Goal: Connect with others: Connect with other users

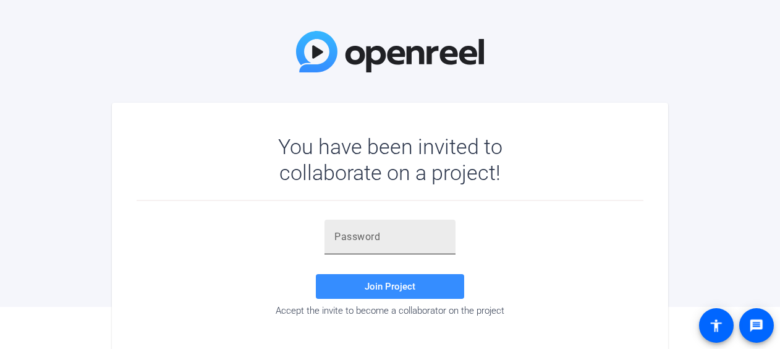
scroll to position [61, 0]
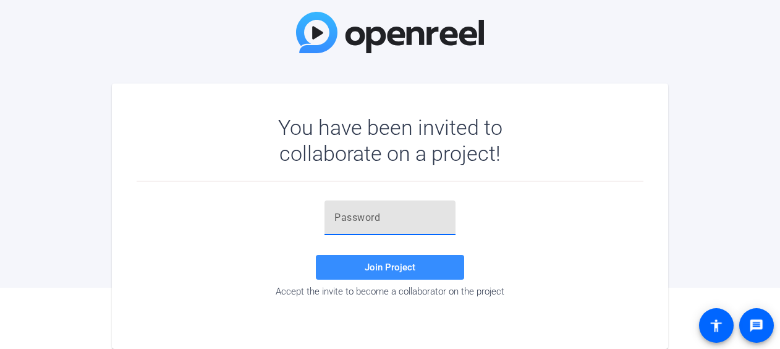
click at [362, 222] on input "text" at bounding box center [389, 217] width 111 height 15
click at [351, 219] on input "text" at bounding box center [389, 217] width 111 height 15
paste input "OFG=OE"
click at [398, 262] on span "Join Project" at bounding box center [390, 266] width 51 height 11
click at [394, 214] on input "OFG=OE" at bounding box center [389, 217] width 111 height 15
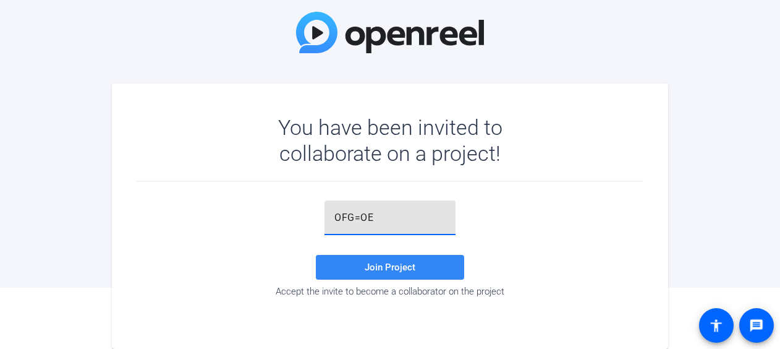
type input "OFG=OE"
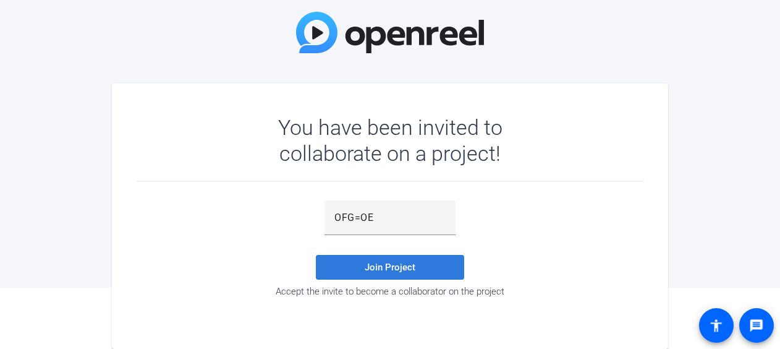
click at [420, 266] on span at bounding box center [390, 267] width 148 height 30
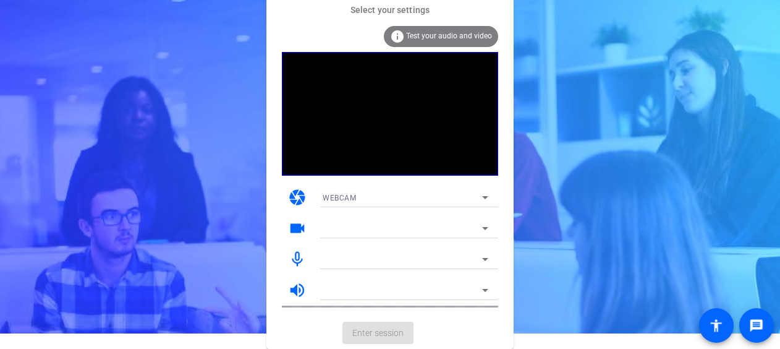
scroll to position [15, 0]
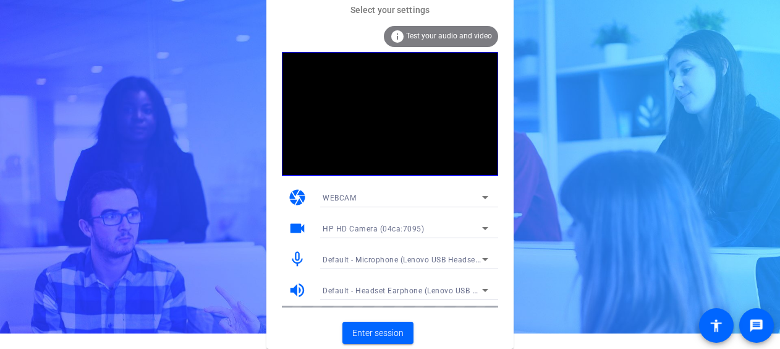
click at [486, 192] on icon at bounding box center [485, 197] width 15 height 15
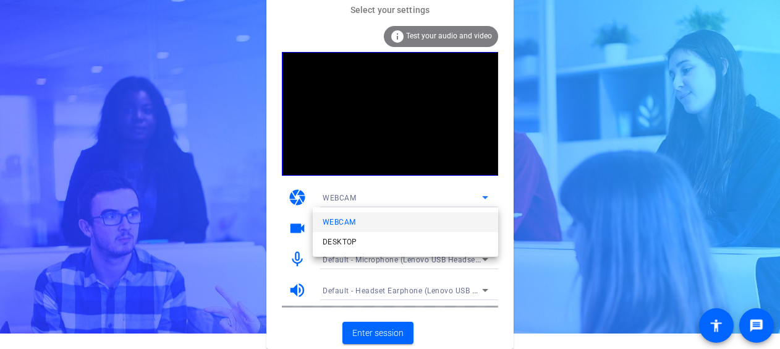
click at [486, 192] on div at bounding box center [390, 174] width 780 height 349
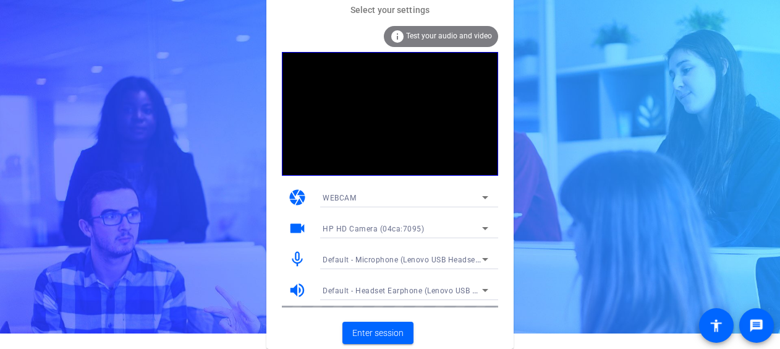
click at [483, 221] on icon at bounding box center [485, 228] width 15 height 15
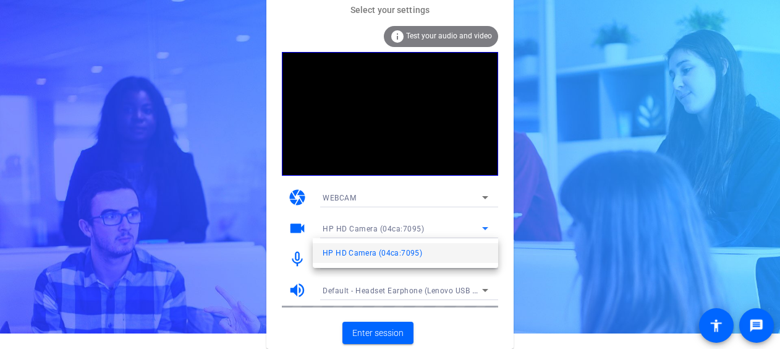
click at [482, 219] on div at bounding box center [390, 174] width 780 height 349
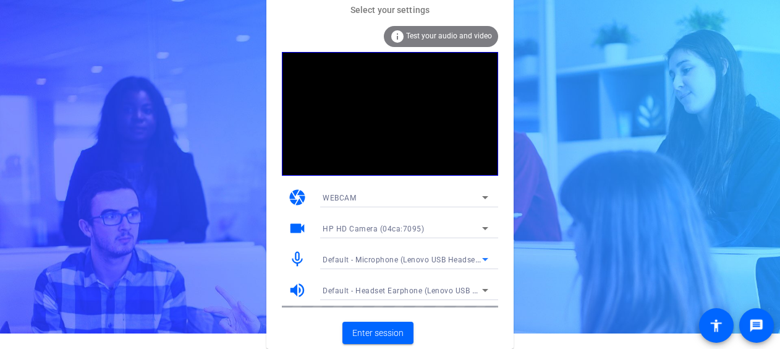
click at [479, 257] on icon at bounding box center [485, 258] width 15 height 15
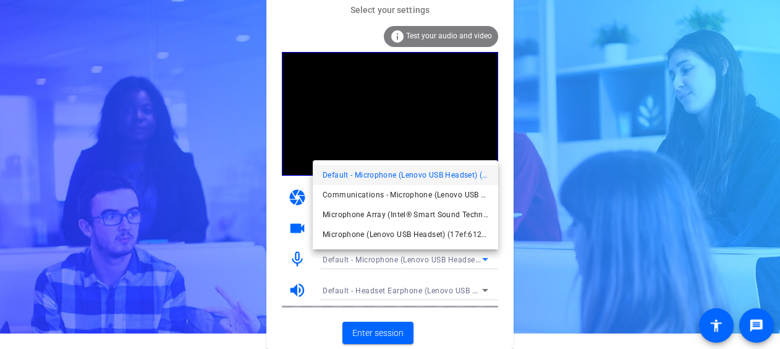
click at [479, 257] on div at bounding box center [390, 174] width 780 height 349
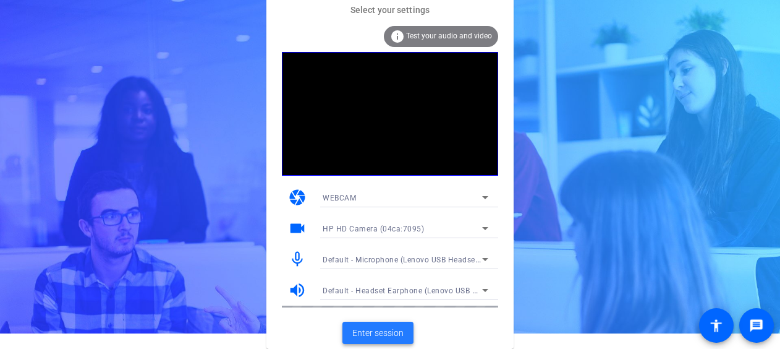
click at [374, 341] on span at bounding box center [377, 333] width 71 height 30
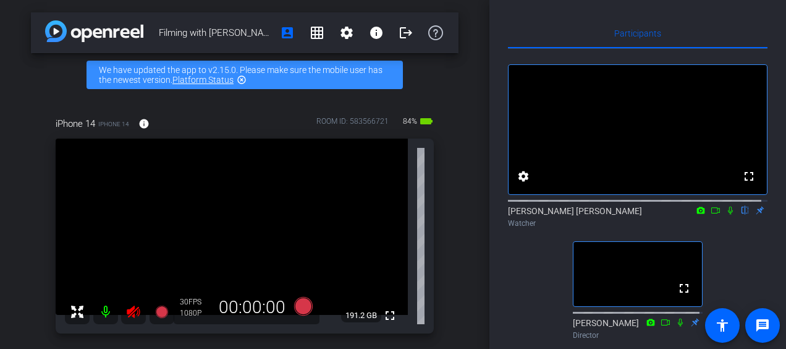
click at [725, 214] on icon at bounding box center [730, 210] width 10 height 9
click at [727, 214] on icon at bounding box center [730, 210] width 7 height 8
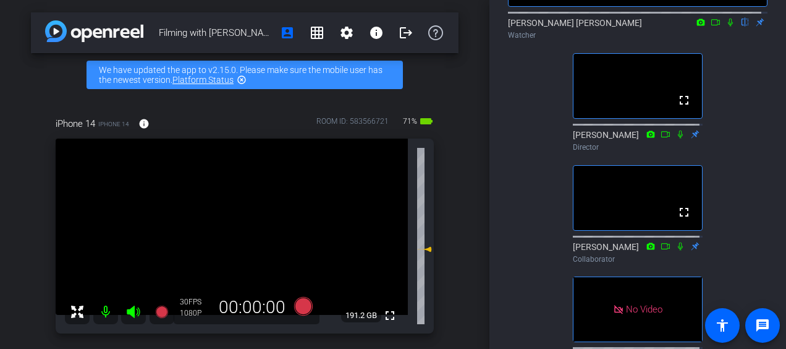
scroll to position [186, 0]
